Goal: Task Accomplishment & Management: Complete application form

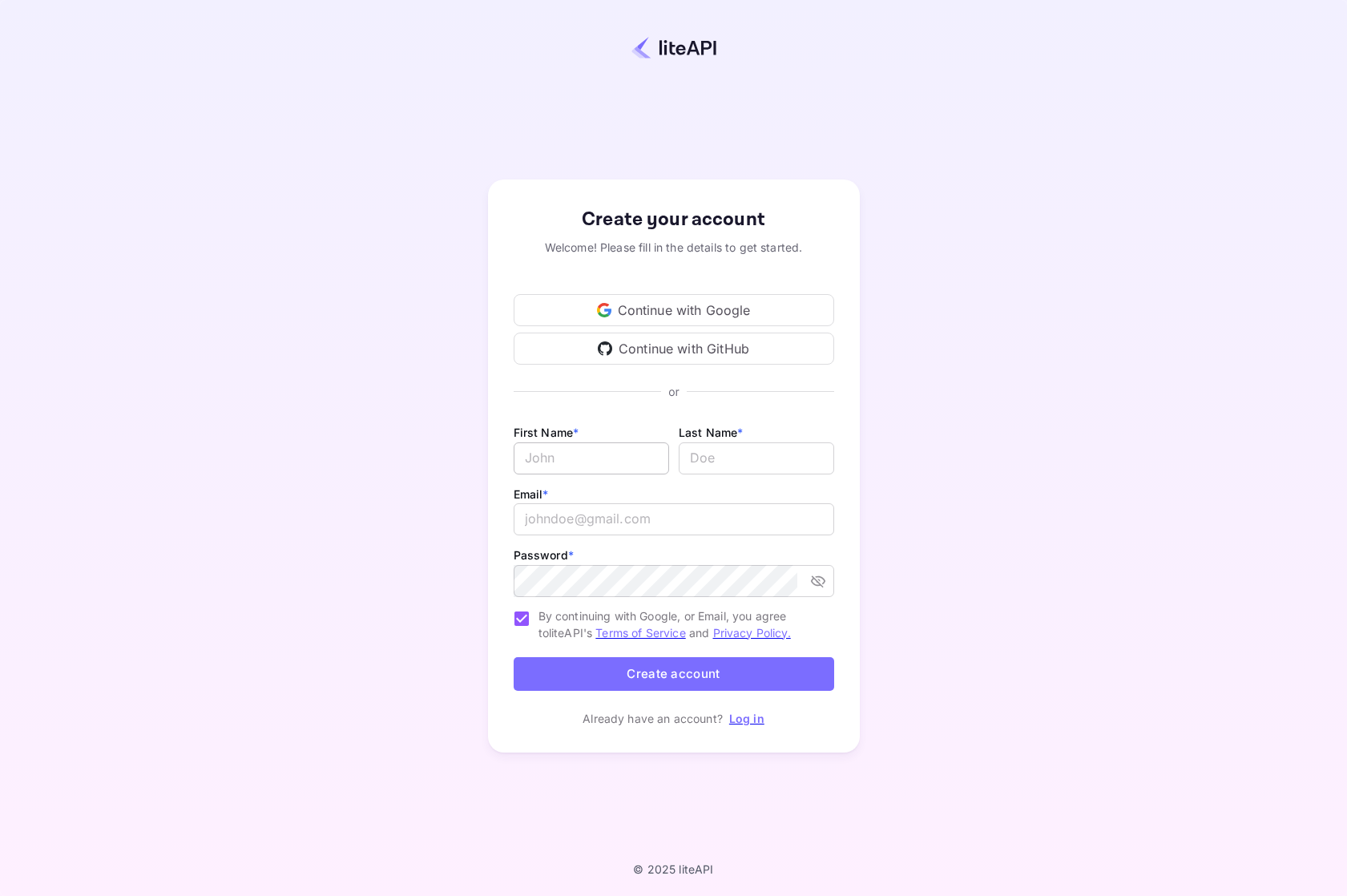
click at [612, 469] on input "Email *" at bounding box center [591, 459] width 155 height 32
type input "[PERSON_NAME]"
type input "[EMAIL_ADDRESS]"
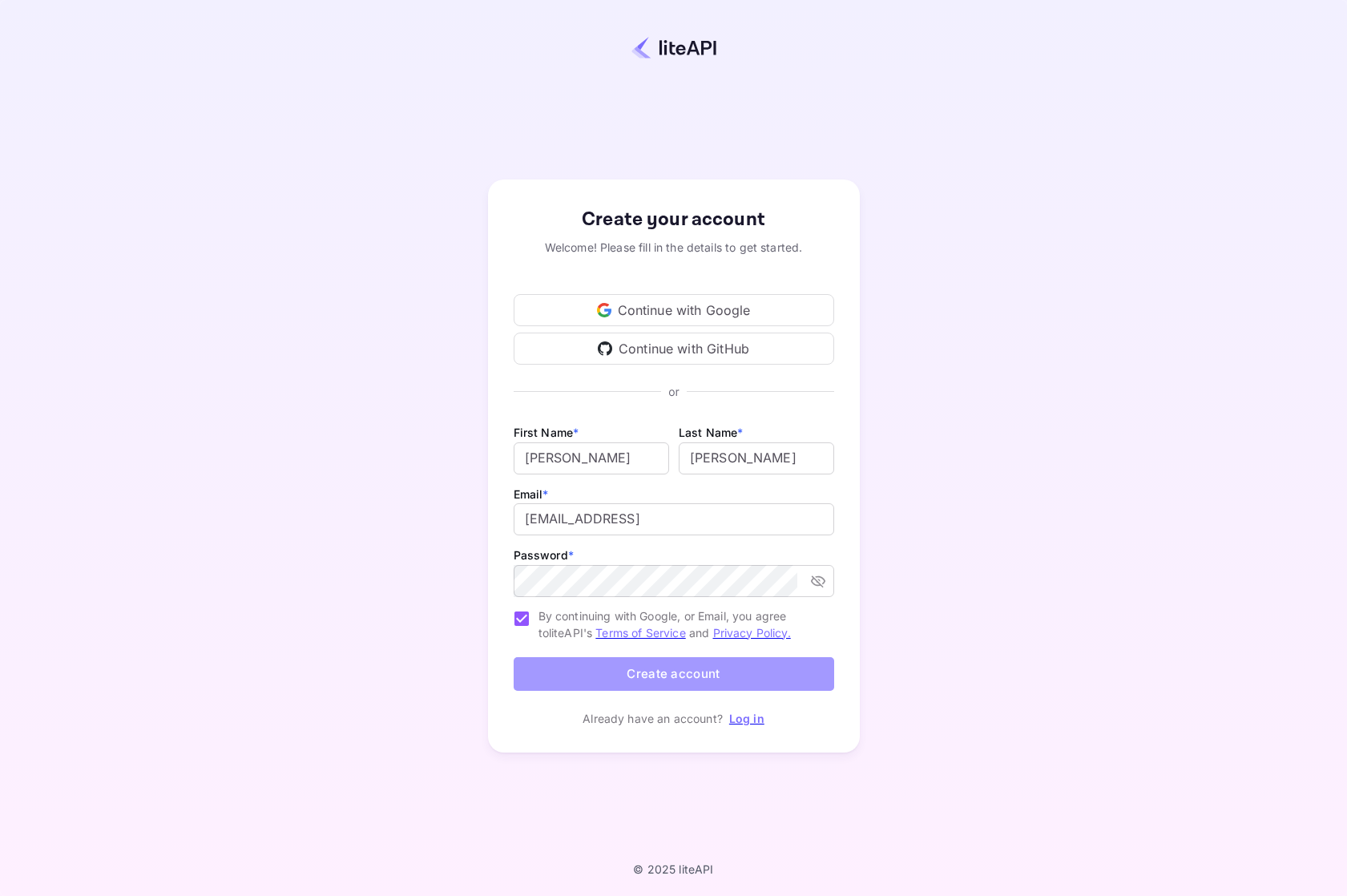
click at [738, 676] on button "Create account" at bounding box center [674, 674] width 321 height 35
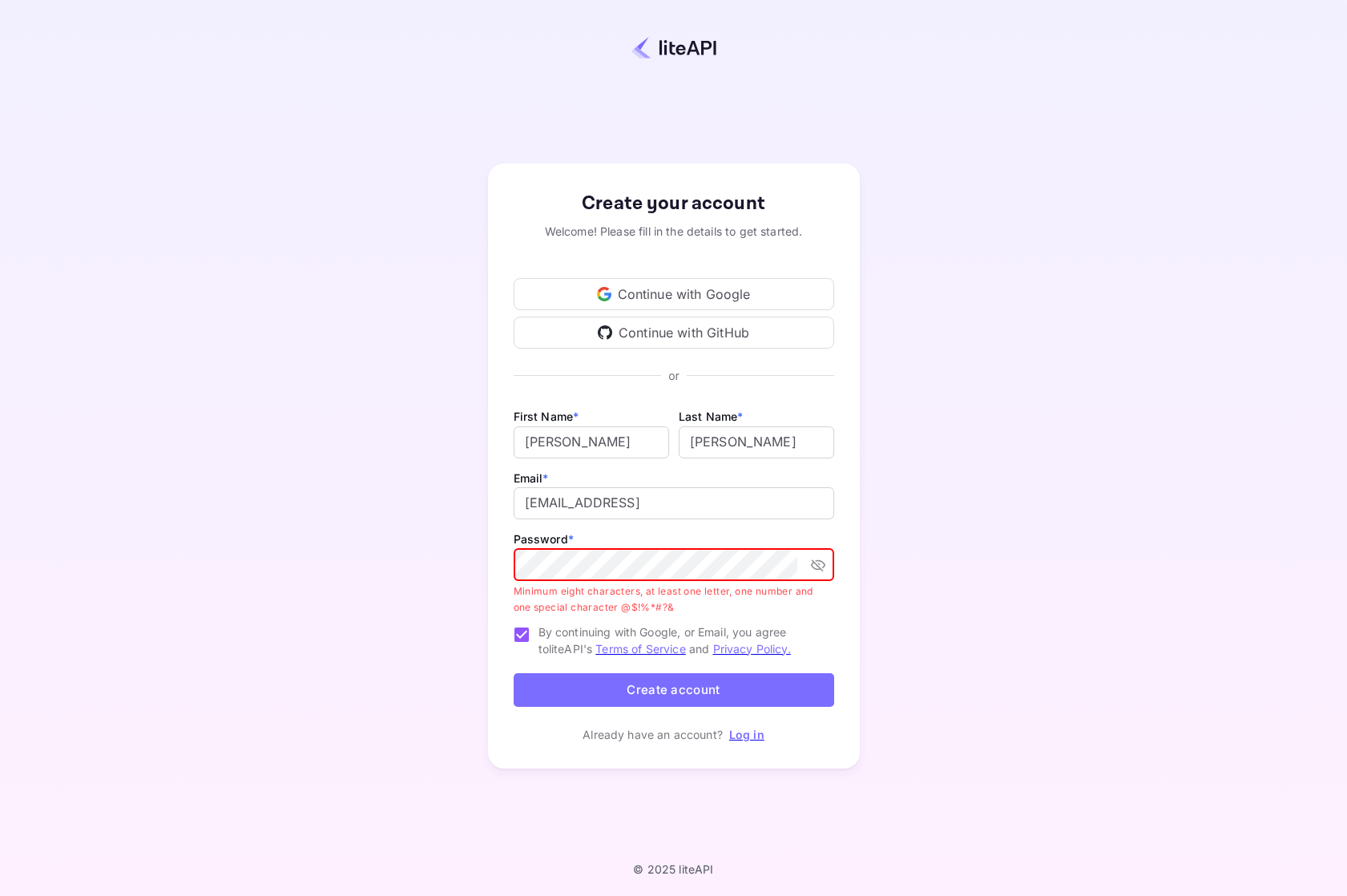
click at [743, 694] on button "Create account" at bounding box center [674, 690] width 321 height 35
click at [813, 563] on icon "toggle password visibility" at bounding box center [818, 565] width 16 height 16
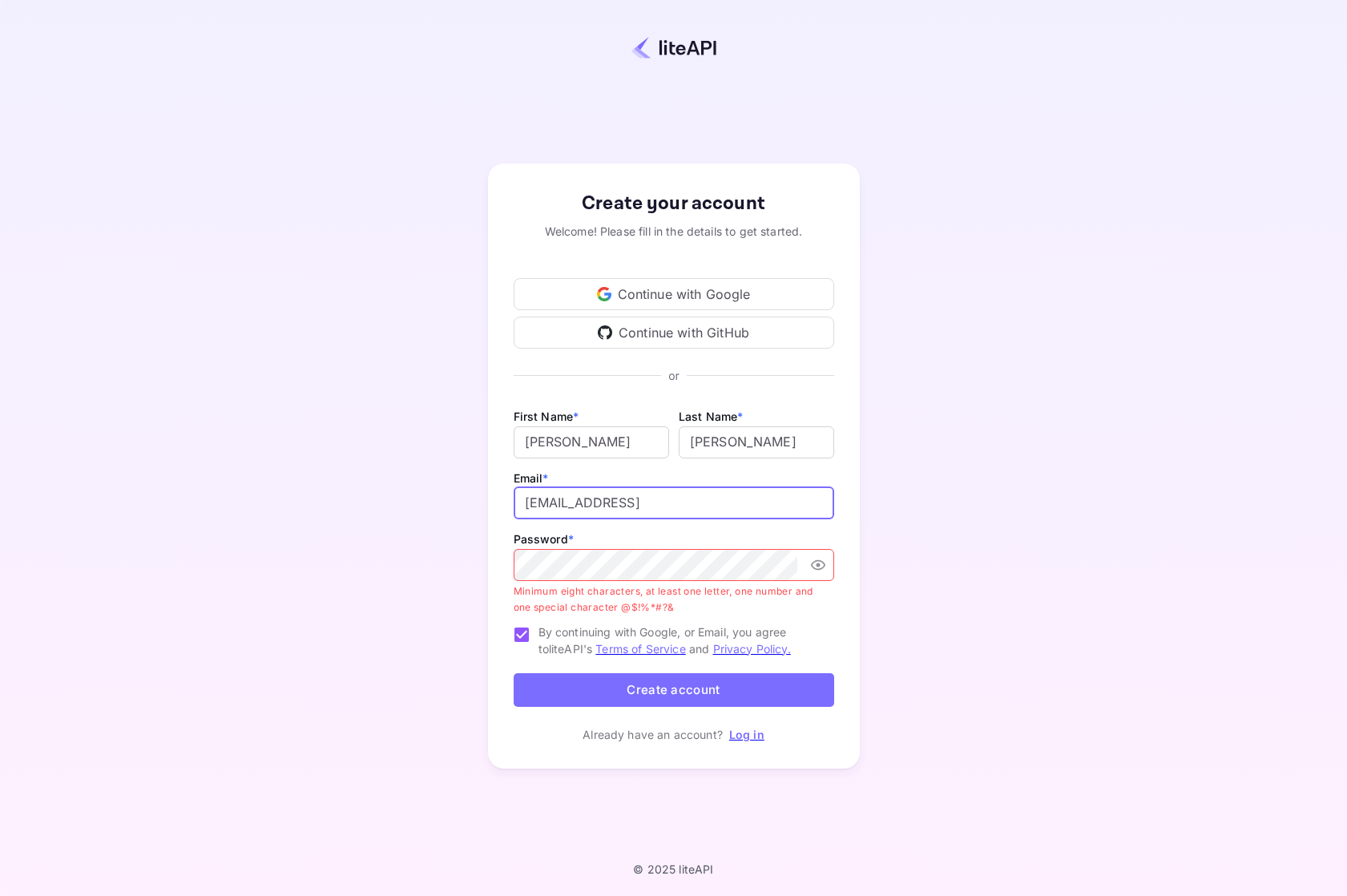
click at [751, 491] on input "[EMAIL_ADDRESS]" at bounding box center [674, 503] width 321 height 32
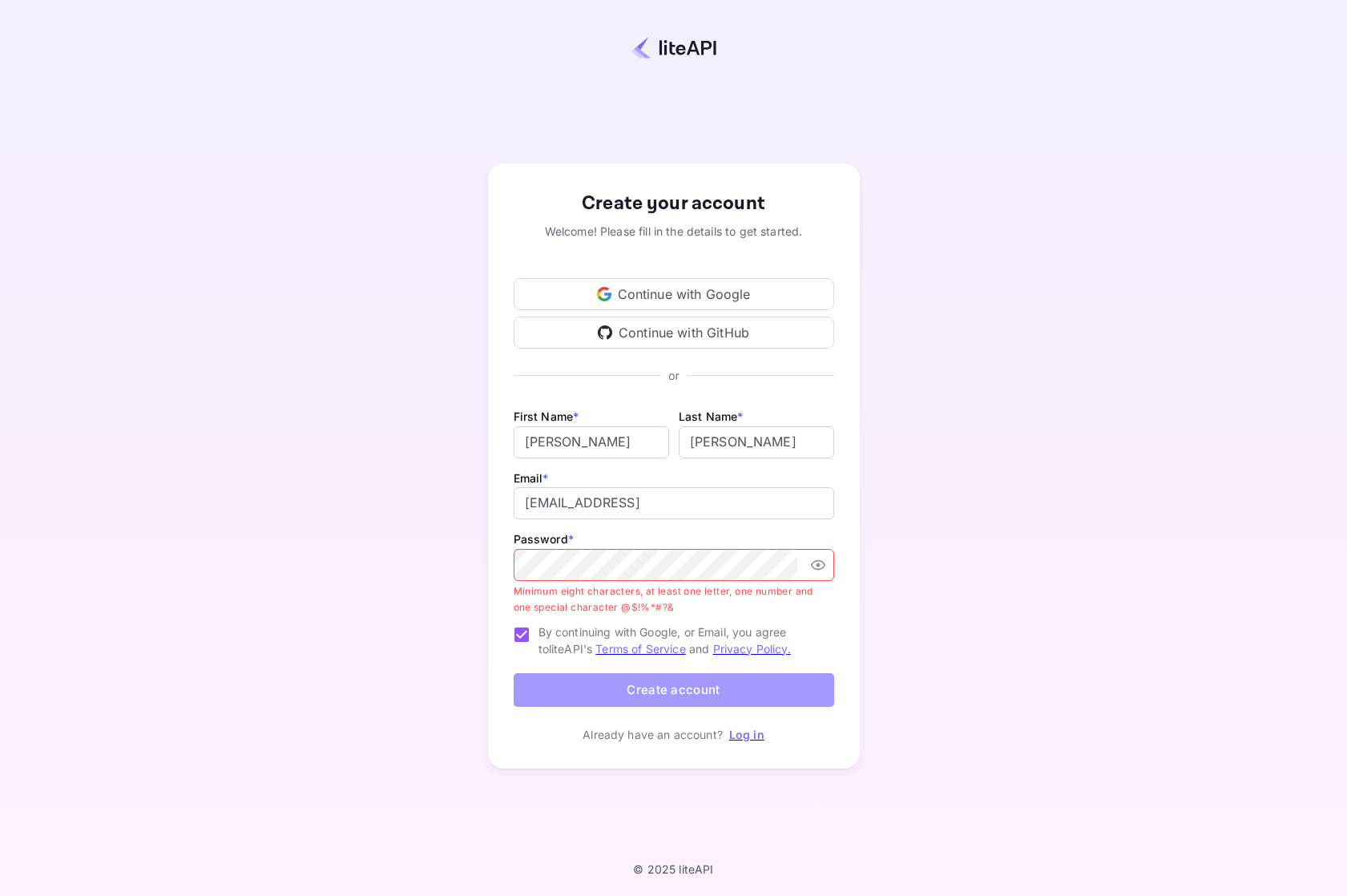
click at [691, 692] on button "Create account" at bounding box center [674, 690] width 321 height 35
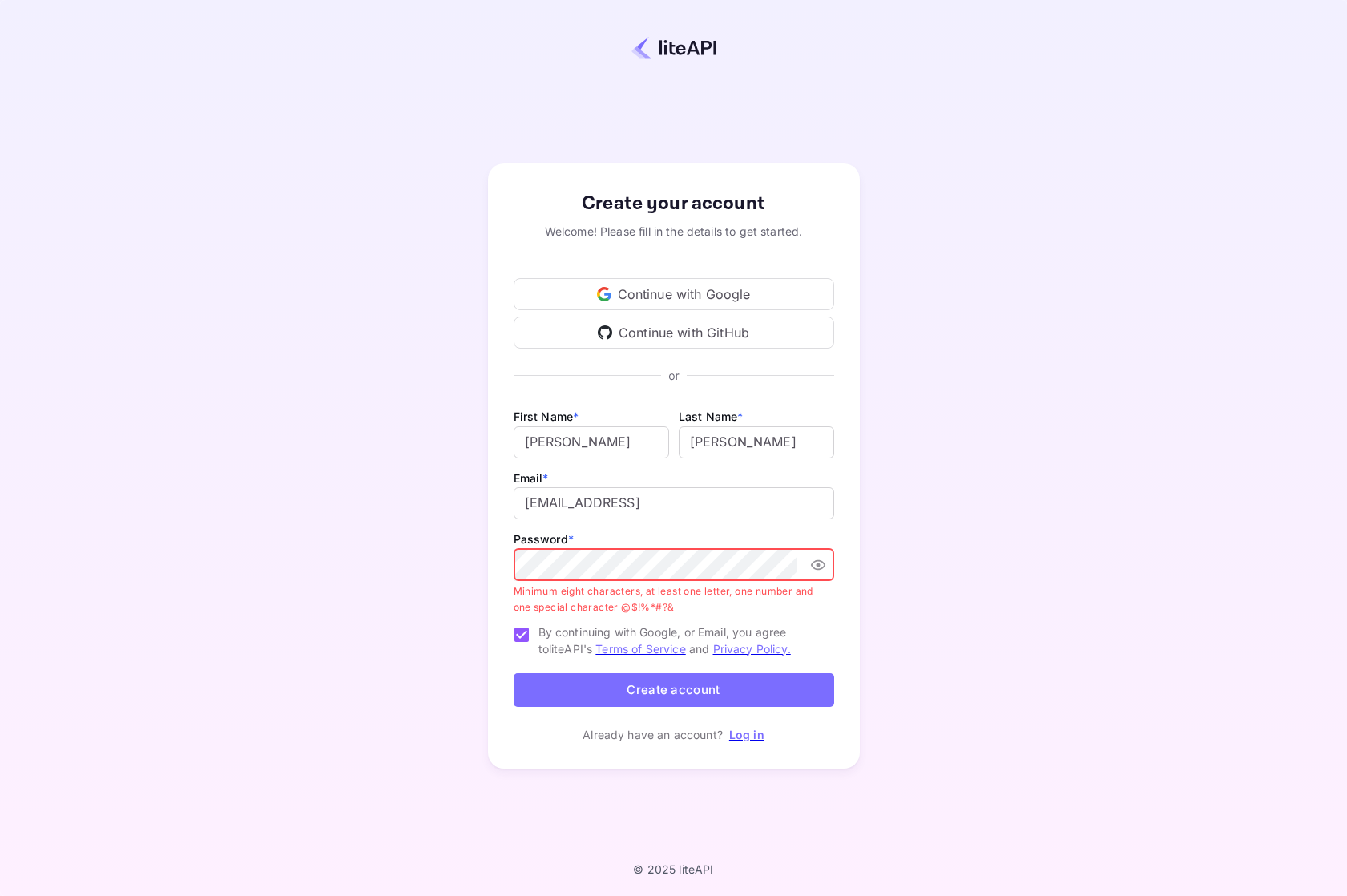
click at [489, 559] on div "Create your account Welcome! Please fill in the details to get started. Continu…" at bounding box center [674, 465] width 372 height 605
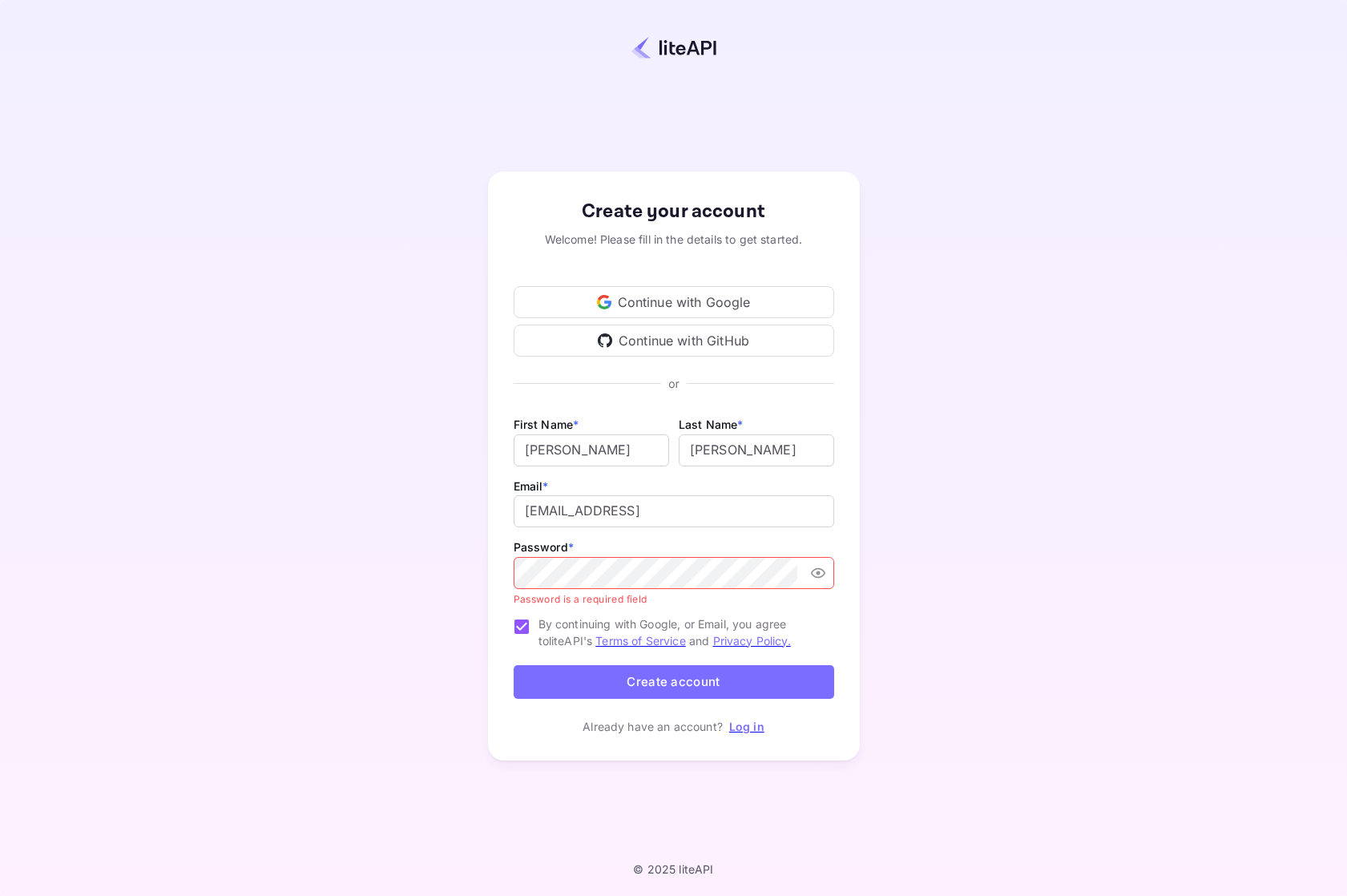
click at [1015, 622] on div "Create your account Welcome! Please fill in the details to get started. Continu…" at bounding box center [674, 466] width 1206 height 792
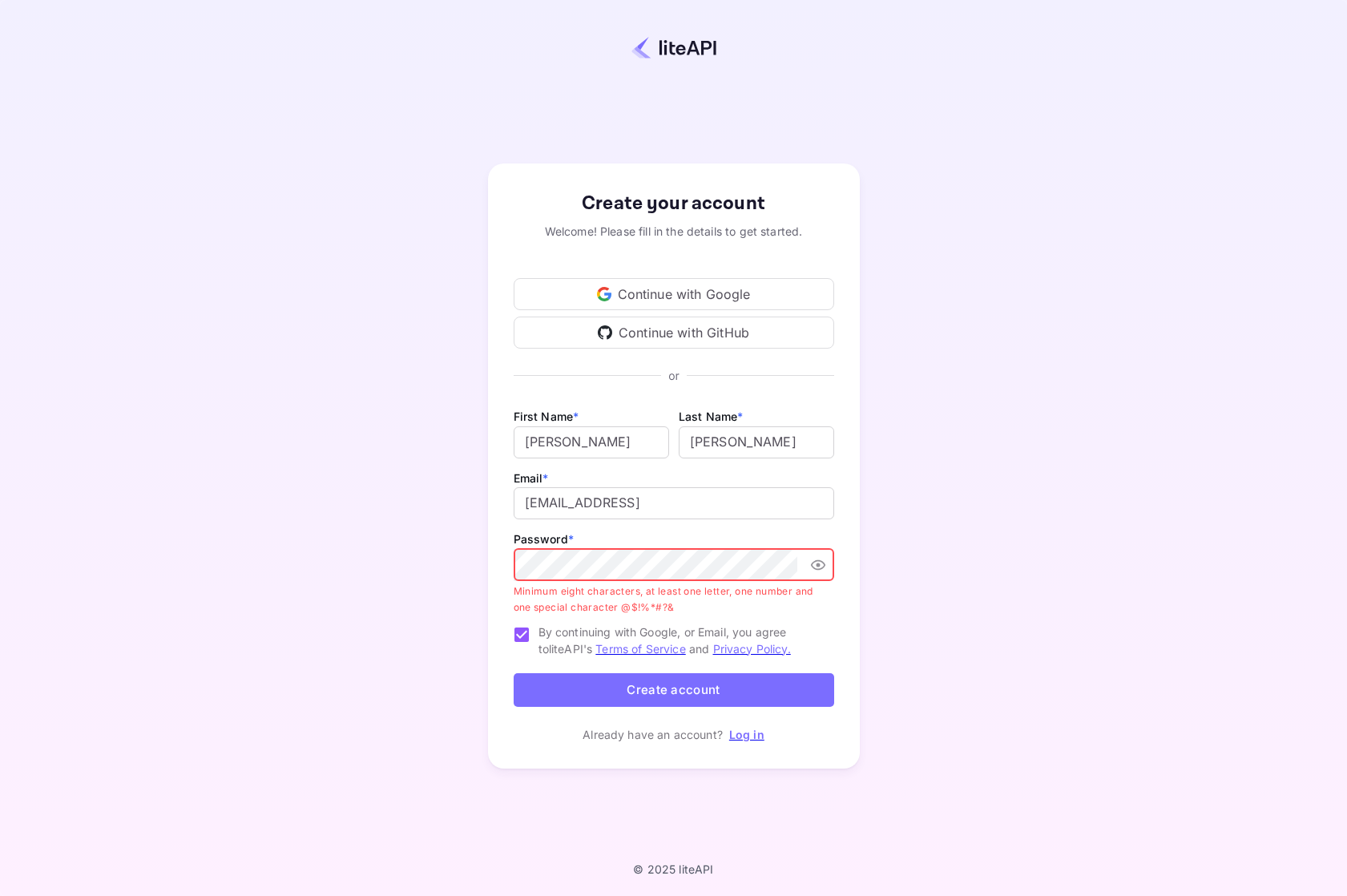
click at [692, 698] on button "Create account" at bounding box center [674, 690] width 321 height 35
click at [265, 552] on div "Create your account Welcome! Please fill in the details to get started. Continu…" at bounding box center [674, 466] width 1206 height 792
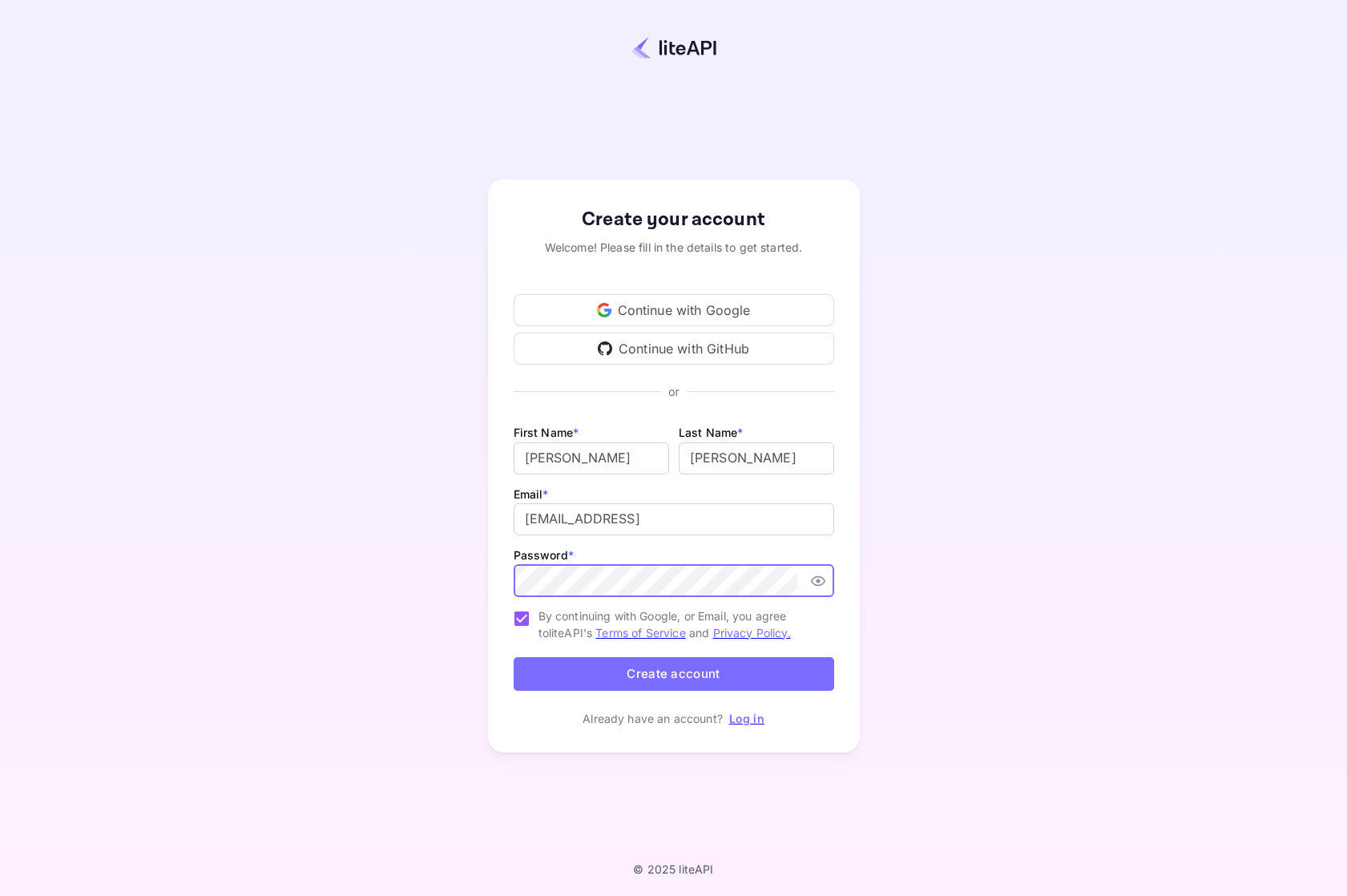
click at [644, 678] on button "Create account" at bounding box center [674, 674] width 321 height 35
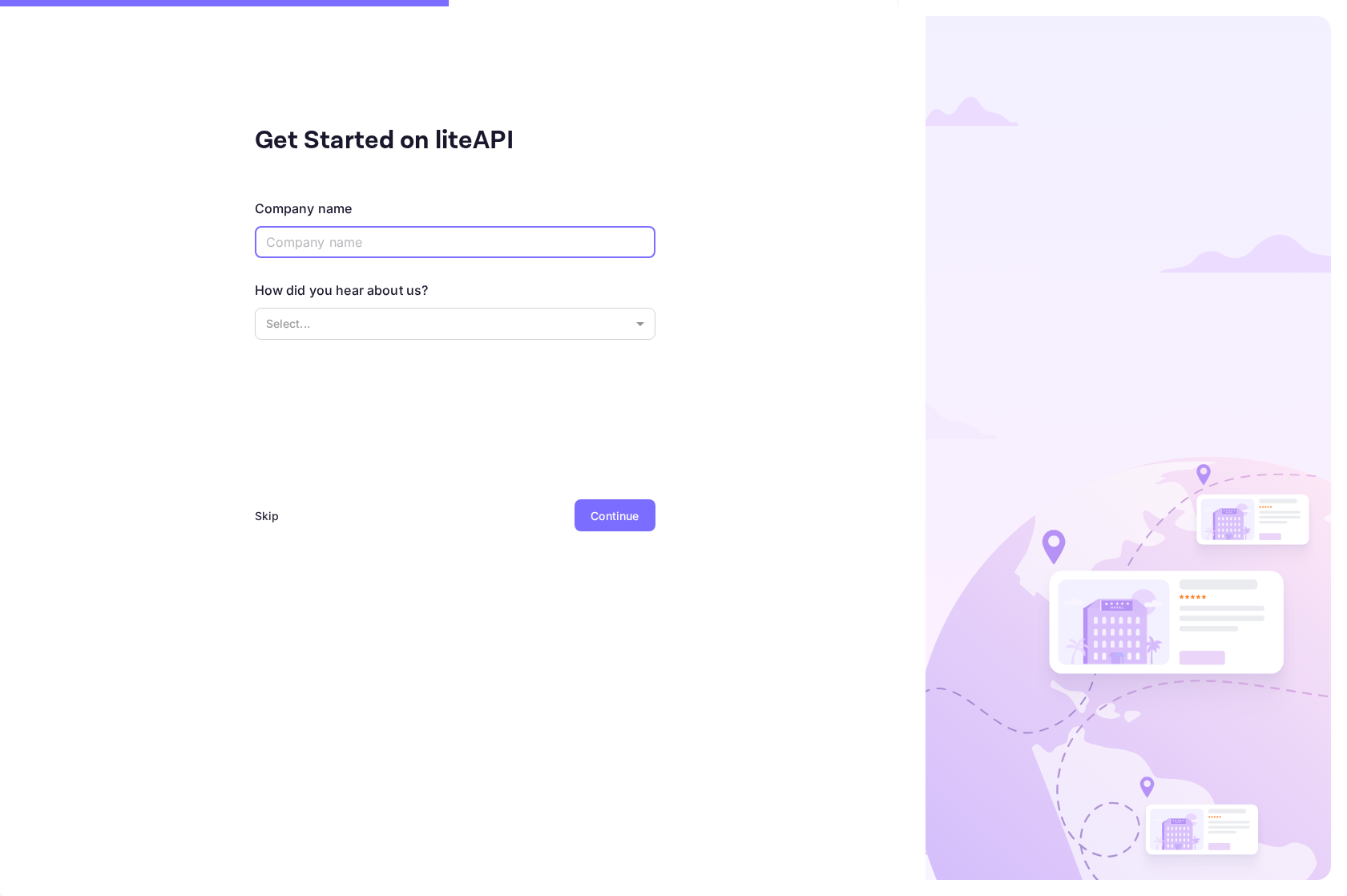
click at [516, 235] on input "text" at bounding box center [455, 242] width 401 height 32
type input "TM2"
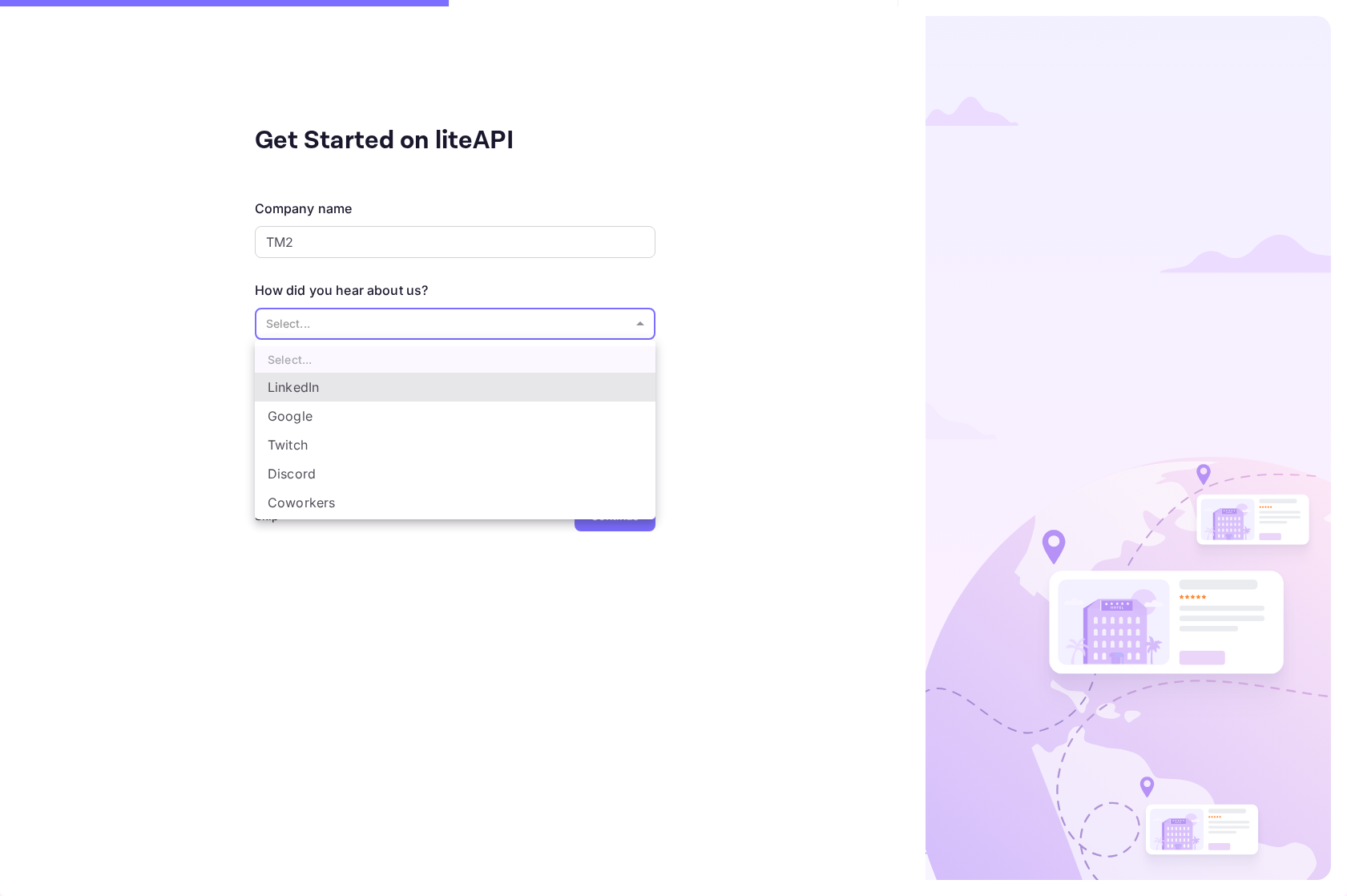
click at [509, 330] on body "Get Started on liteAPI Company name TM2 ​ How did you hear about us? Select... …" at bounding box center [674, 448] width 1347 height 896
click at [500, 411] on li "Google" at bounding box center [455, 416] width 401 height 29
type input "Google"
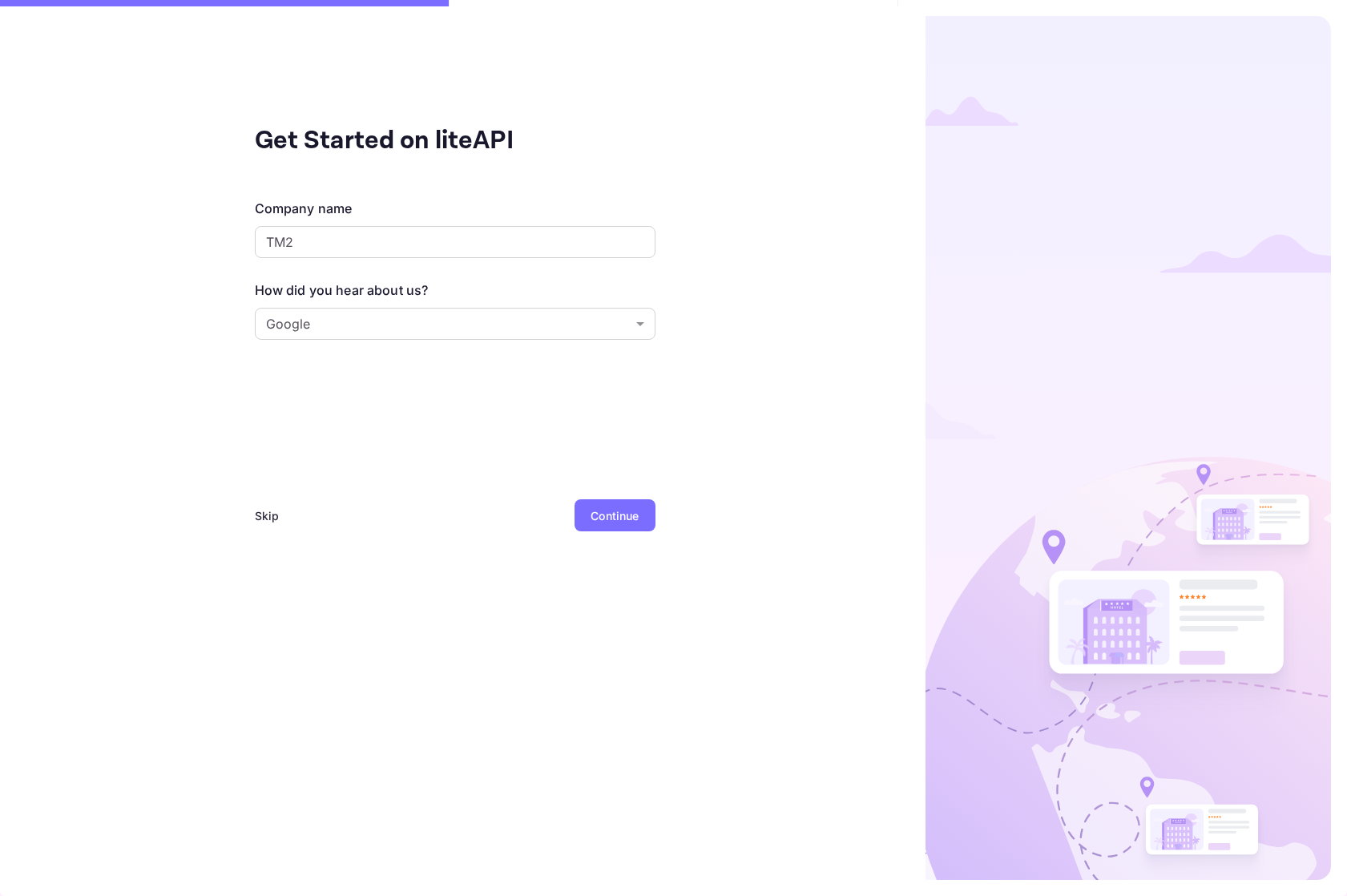
click at [631, 500] on div "Continue" at bounding box center [615, 515] width 80 height 32
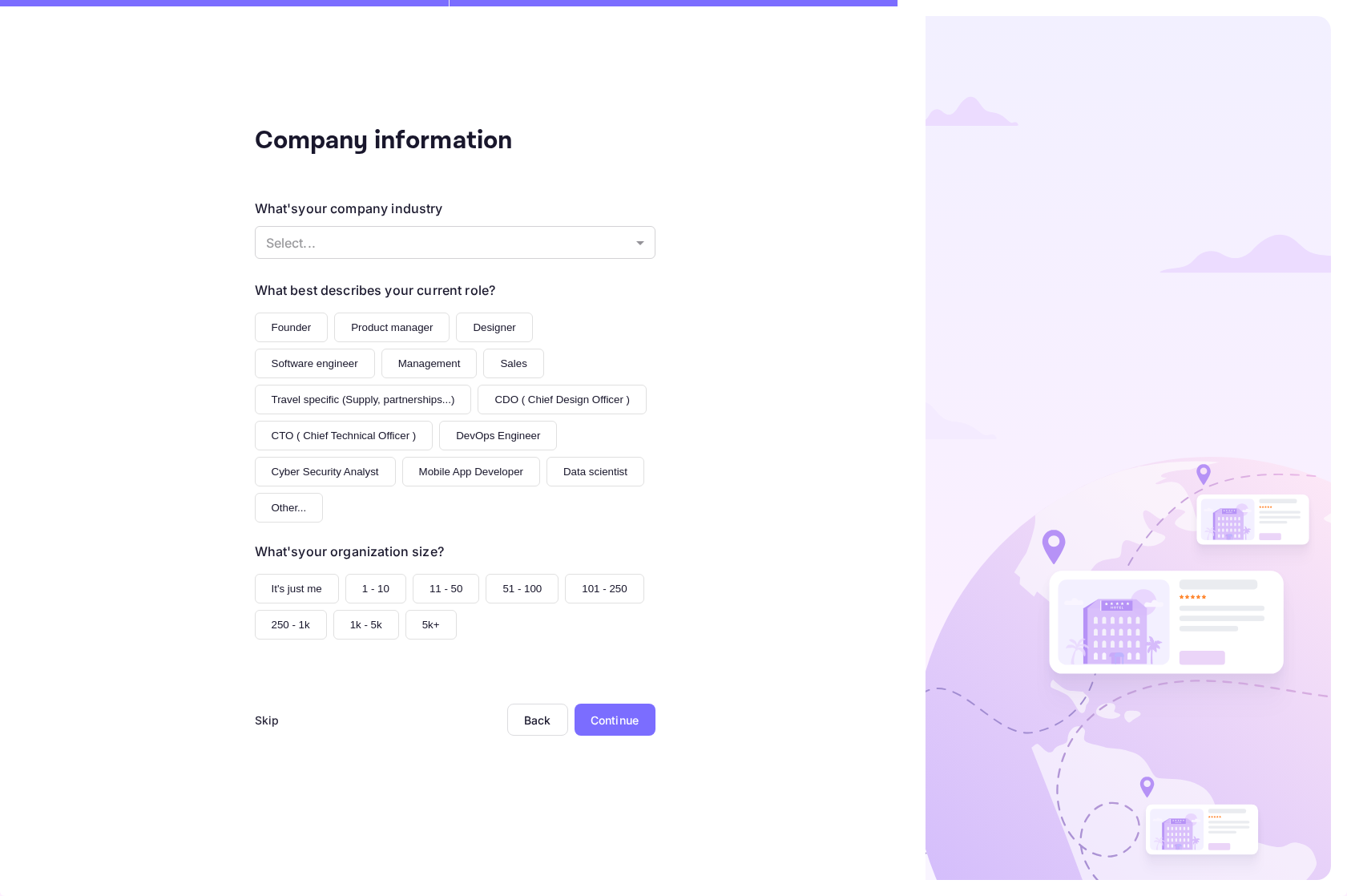
click at [255, 727] on div "Company information What's your company industry Select... ​ What best describe…" at bounding box center [455, 448] width 910 height 896
click at [264, 721] on div "Skip" at bounding box center [267, 720] width 25 height 17
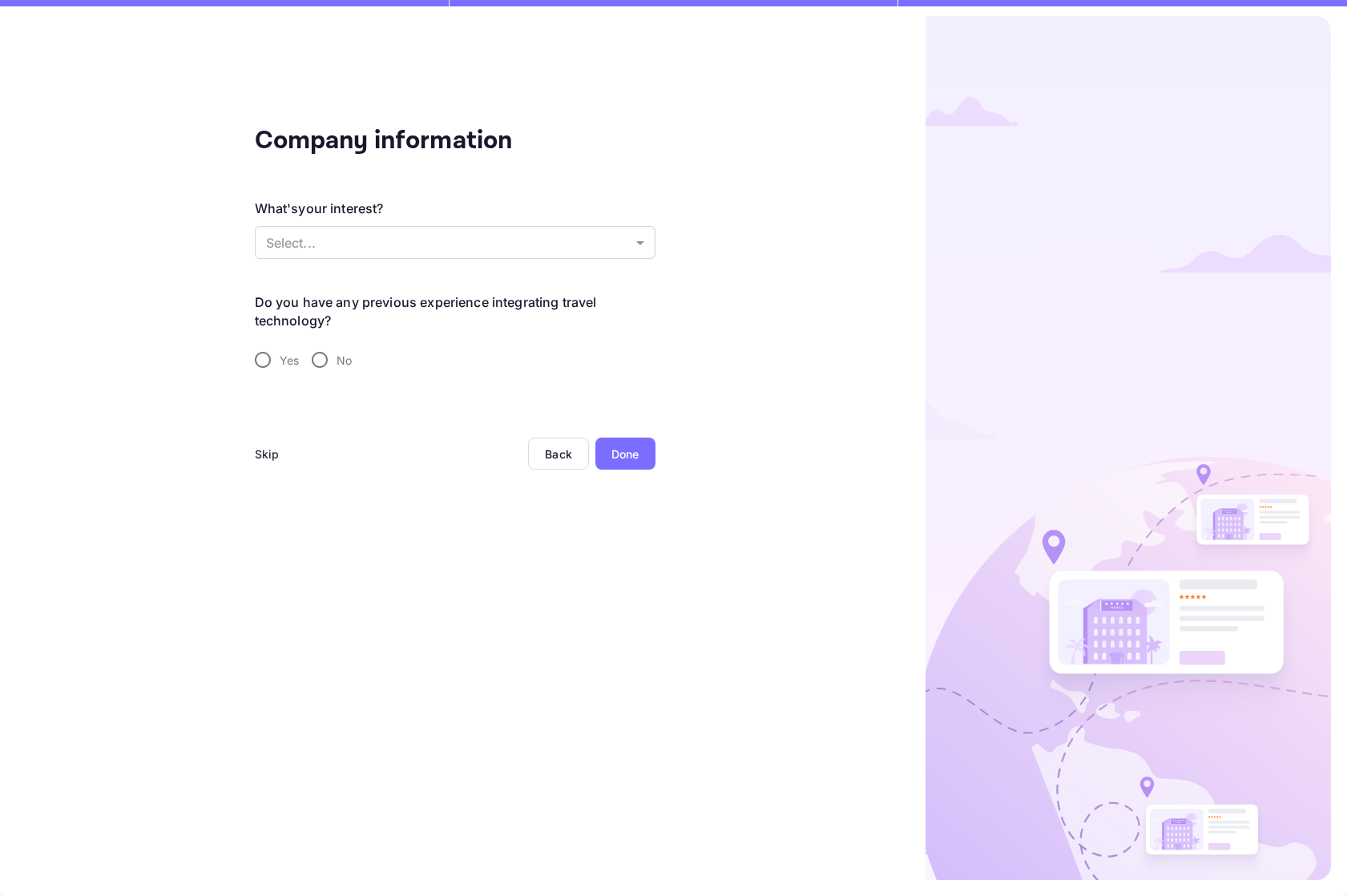
drag, startPoint x: 264, startPoint y: 721, endPoint x: 227, endPoint y: 722, distance: 37.0
click at [212, 722] on div "Company information What's your interest? Select... ​ Do you have any previous …" at bounding box center [455, 448] width 910 height 896
click at [280, 457] on div "Skip Back Done" at bounding box center [455, 473] width 401 height 71
click at [276, 457] on div "Skip" at bounding box center [267, 453] width 25 height 17
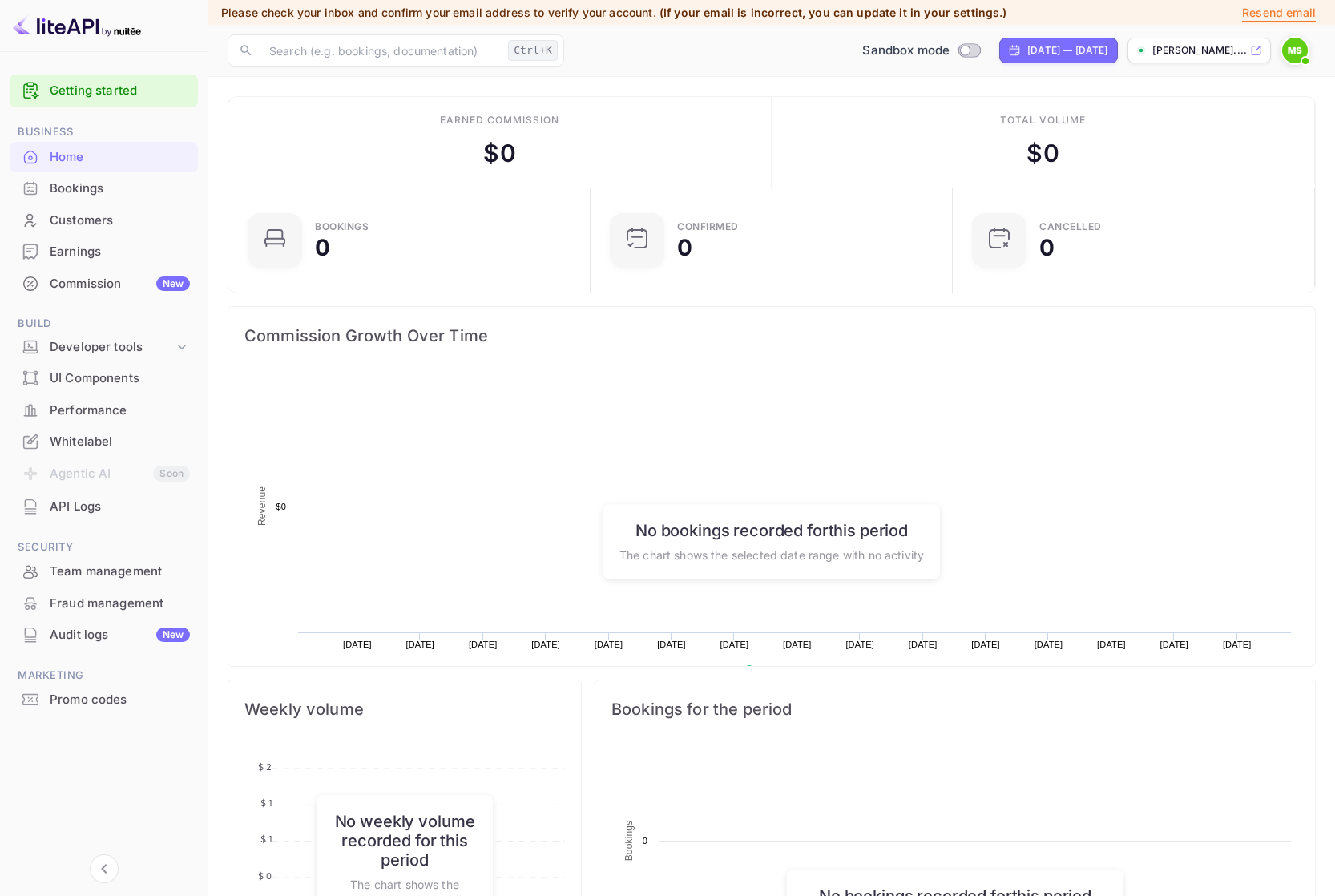
scroll to position [248, 341]
